Goal: Find specific page/section: Find specific page/section

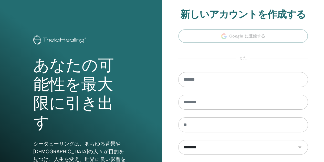
scroll to position [84, 0]
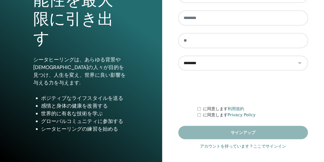
type input "**********"
click at [237, 144] on link "アカウントを持っています？ここでサインイン" at bounding box center [243, 146] width 86 height 6
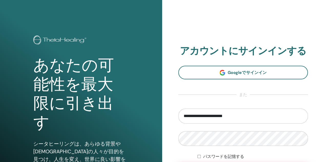
scroll to position [84, 0]
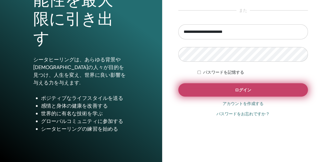
click at [227, 89] on button "ログイン" at bounding box center [243, 89] width 130 height 13
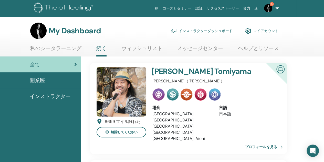
click at [217, 27] on link "インストラクターダッシュボード" at bounding box center [202, 30] width 62 height 11
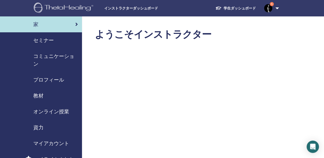
click at [55, 43] on div "セミナー" at bounding box center [41, 40] width 74 height 8
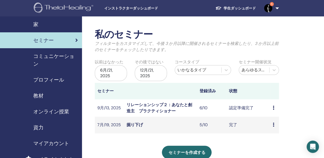
click at [45, 97] on div "教材" at bounding box center [41, 96] width 74 height 8
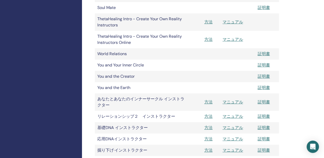
scroll to position [256, 0]
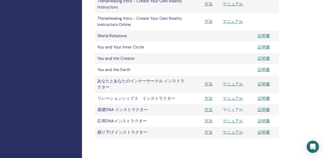
click at [223, 109] on link "マニュアル" at bounding box center [233, 109] width 20 height 5
